Goal: Information Seeking & Learning: Check status

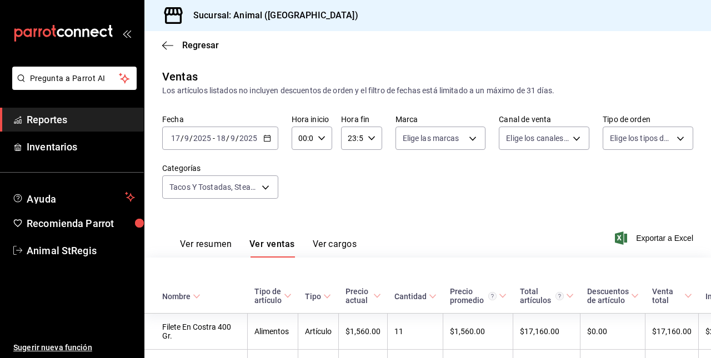
scroll to position [1940, 0]
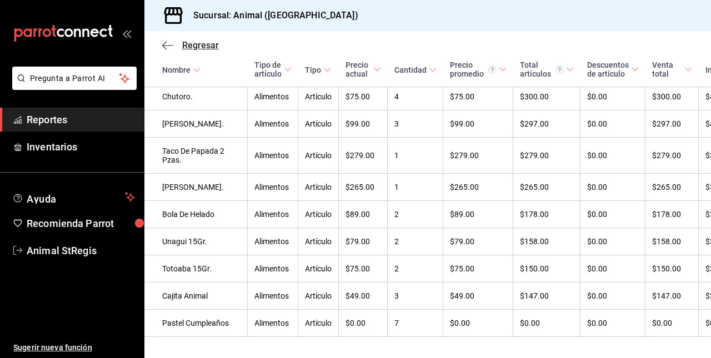
click at [166, 48] on icon "button" at bounding box center [164, 45] width 4 height 8
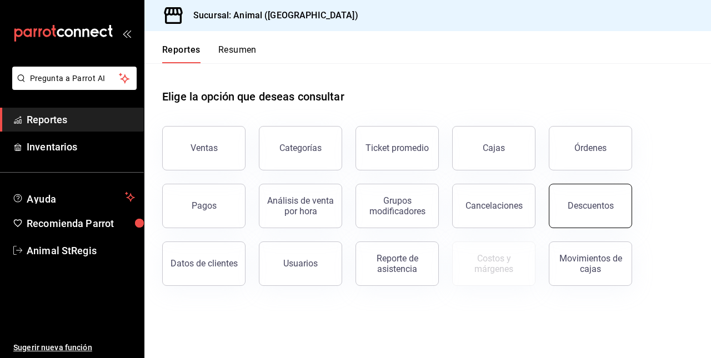
click at [585, 210] on div "Descuentos" at bounding box center [591, 206] width 46 height 11
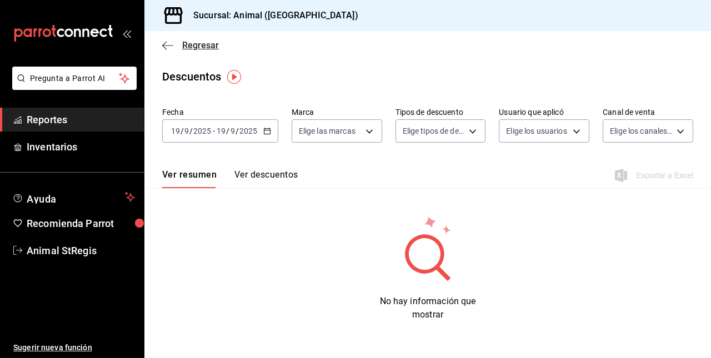
click at [169, 42] on icon "button" at bounding box center [167, 46] width 11 height 10
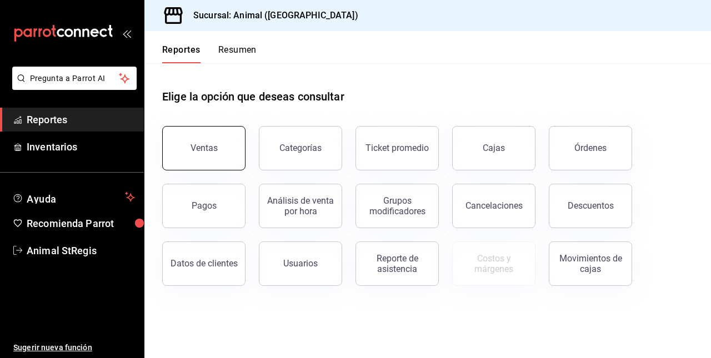
click at [192, 166] on button "Ventas" at bounding box center [203, 148] width 83 height 44
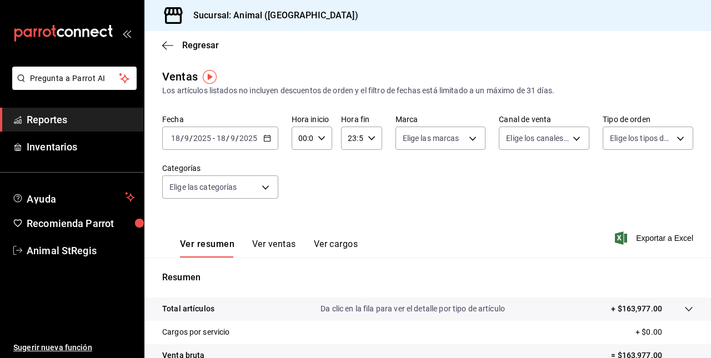
click at [270, 138] on div "[DATE] [DATE] - [DATE] [DATE]" at bounding box center [220, 138] width 116 height 23
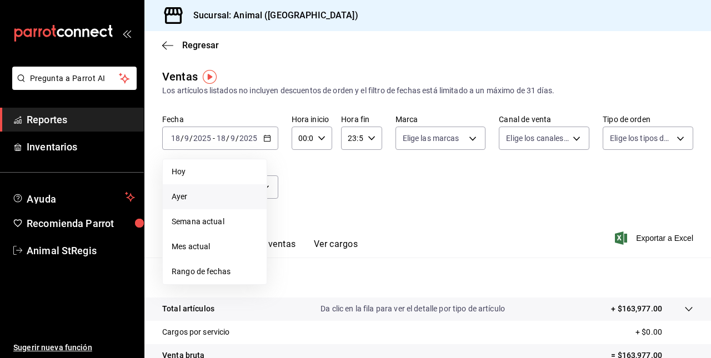
click at [179, 190] on li "Ayer" at bounding box center [215, 196] width 104 height 25
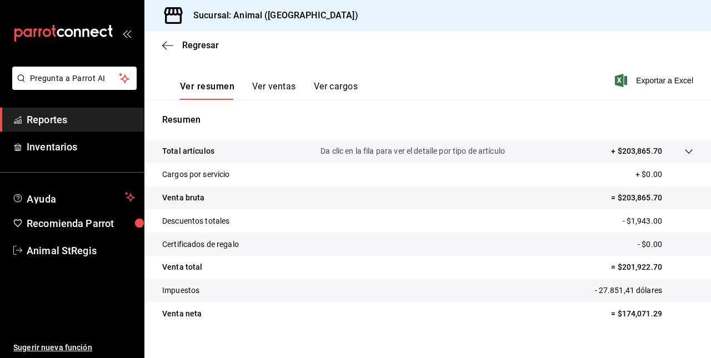
scroll to position [174, 0]
